Goal: Check status: Check status

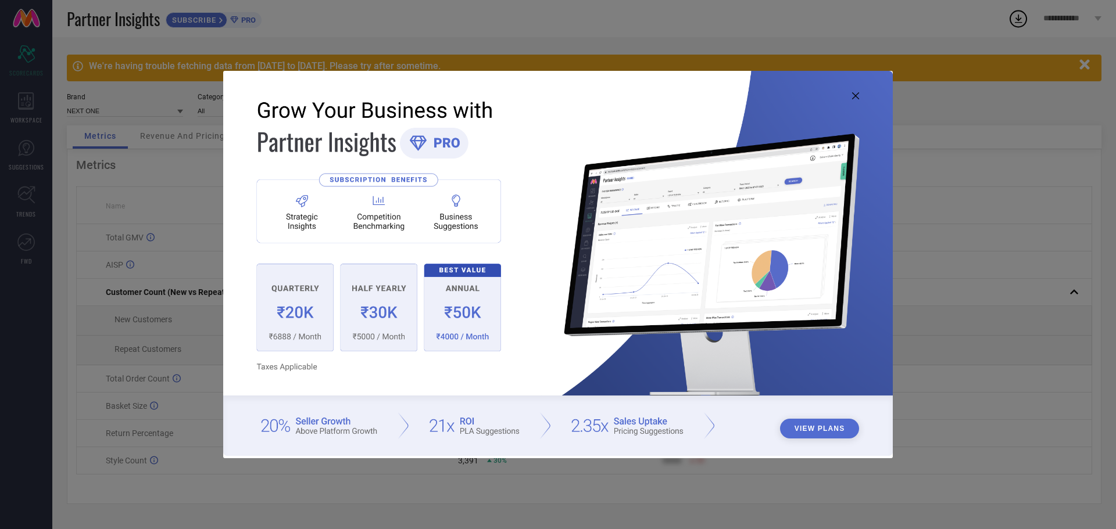
click at [855, 96] on icon at bounding box center [855, 95] width 7 height 7
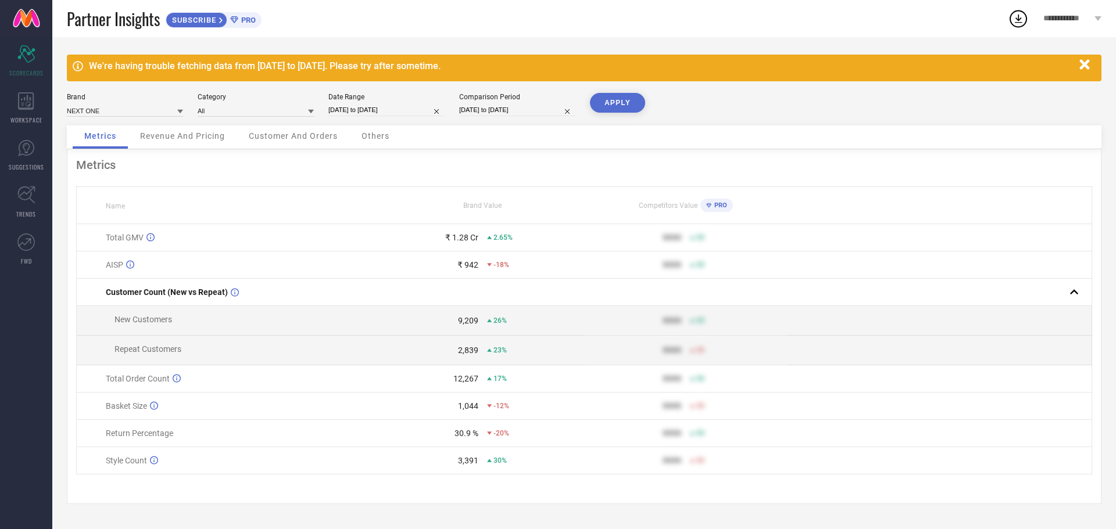
click at [1087, 63] on icon "button" at bounding box center [1084, 64] width 10 height 10
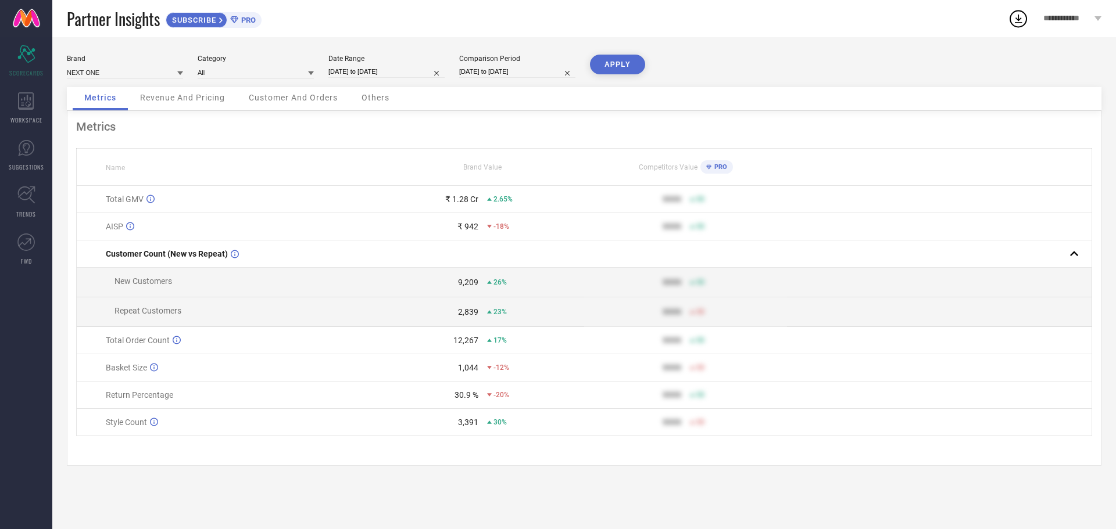
click at [384, 72] on input "[DATE] to [DATE]" at bounding box center [386, 72] width 116 height 12
select select "7"
select select "2025"
select select "8"
select select "2025"
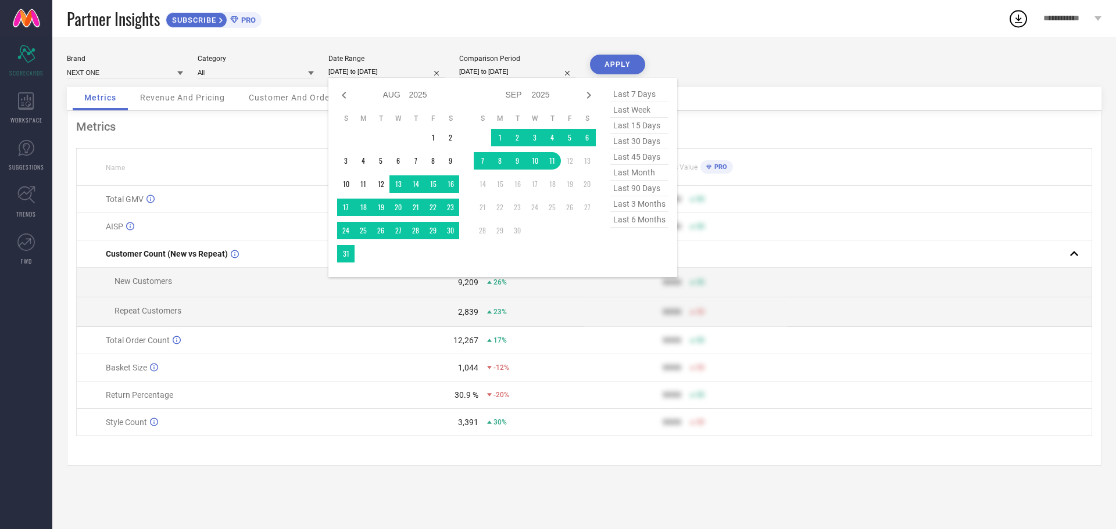
click at [633, 141] on span "last 30 days" at bounding box center [639, 142] width 58 height 16
type input "[DATE] to [DATE]"
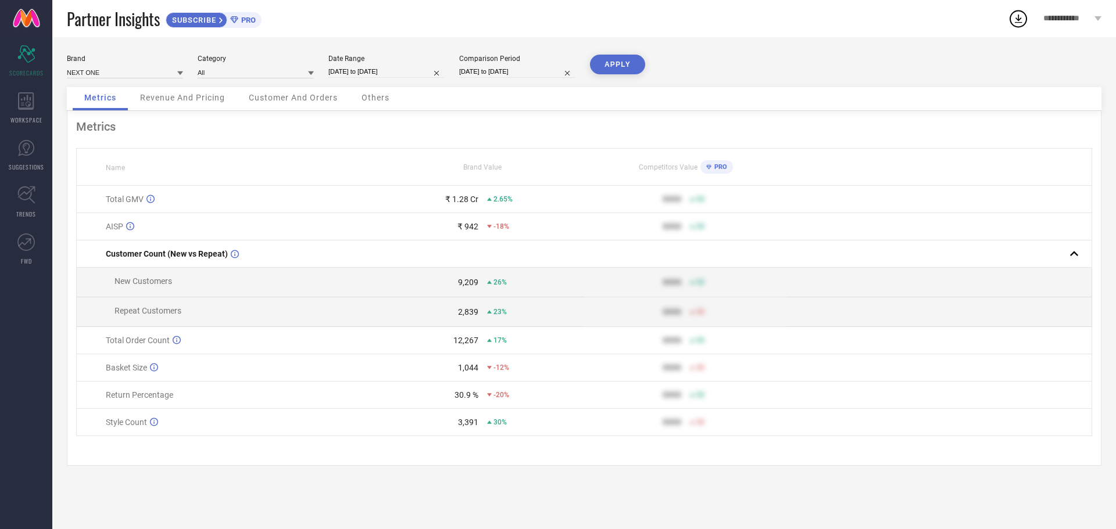
click at [492, 73] on input "[DATE] to [DATE]" at bounding box center [517, 72] width 116 height 12
select select "7"
select select "2024"
select select "8"
select select "2024"
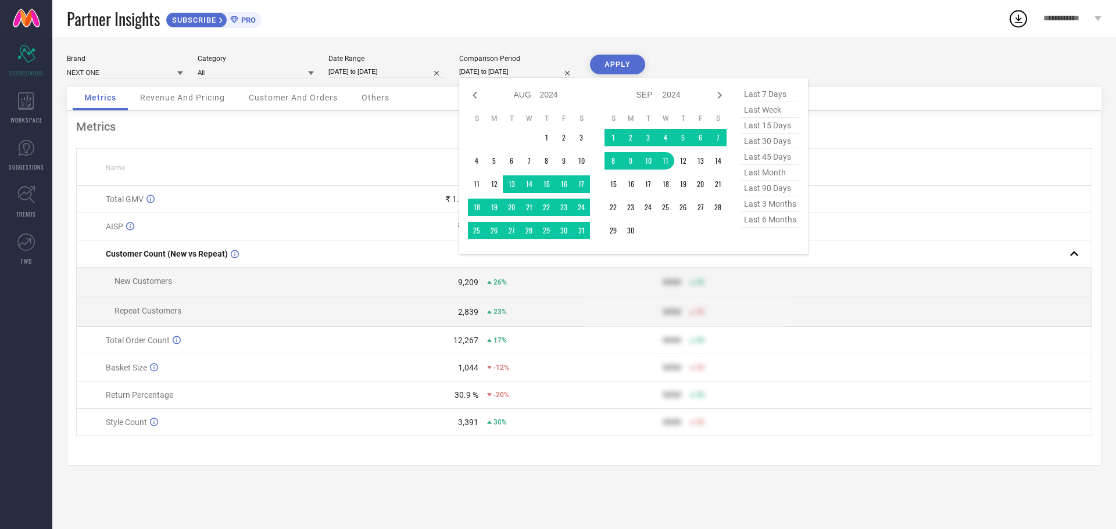
click at [775, 145] on span "last 30 days" at bounding box center [770, 142] width 58 height 16
type input "[DATE] to [DATE]"
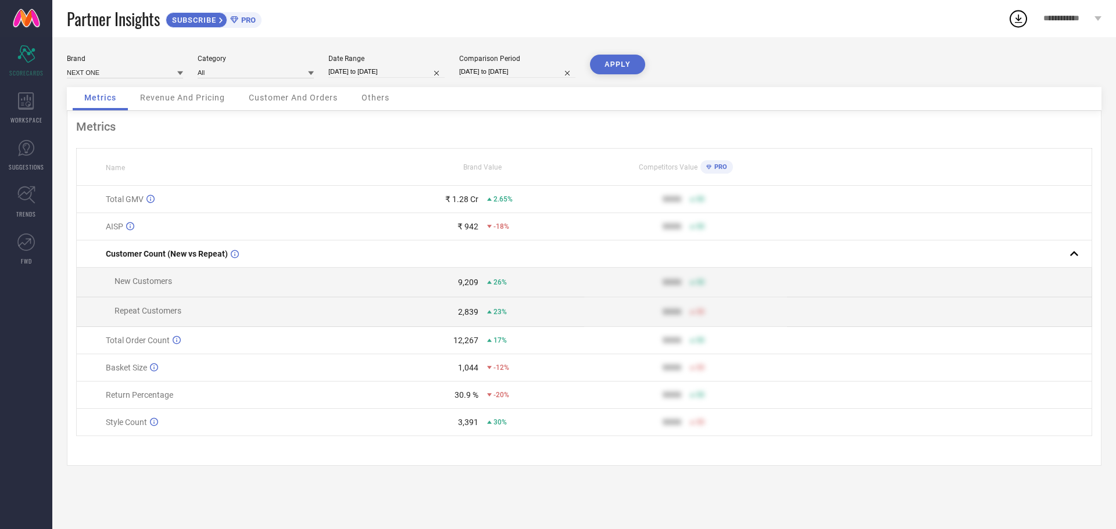
click at [619, 70] on button "APPLY" at bounding box center [617, 65] width 55 height 20
